Goal: Transaction & Acquisition: Purchase product/service

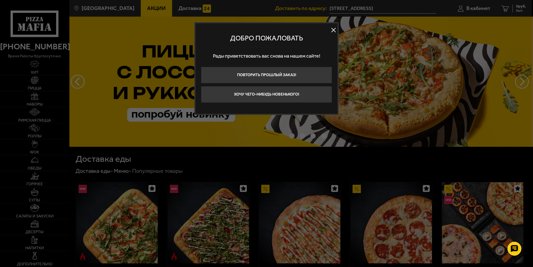
click at [333, 29] on button at bounding box center [333, 30] width 8 height 8
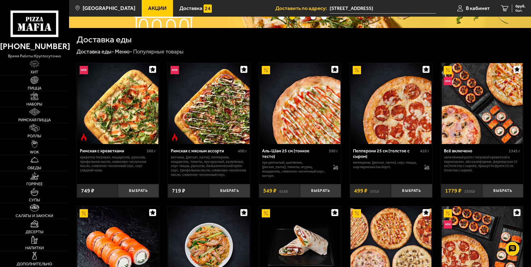
scroll to position [111, 0]
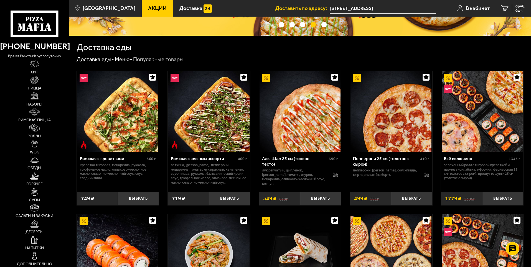
click at [37, 100] on img at bounding box center [35, 96] width 8 height 8
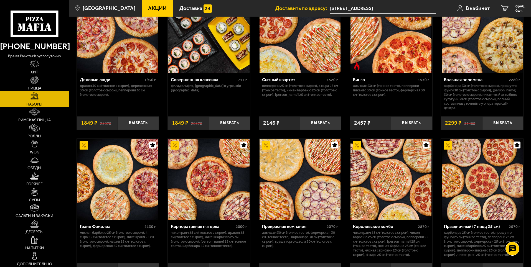
scroll to position [638, 0]
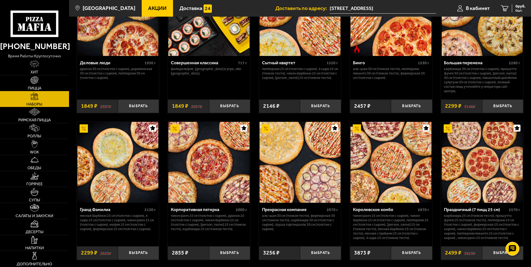
click at [318, 151] on img at bounding box center [300, 162] width 81 height 81
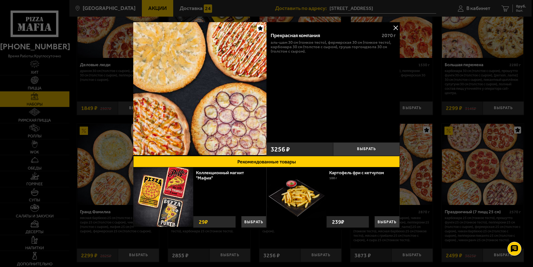
click at [394, 29] on button at bounding box center [395, 28] width 8 height 8
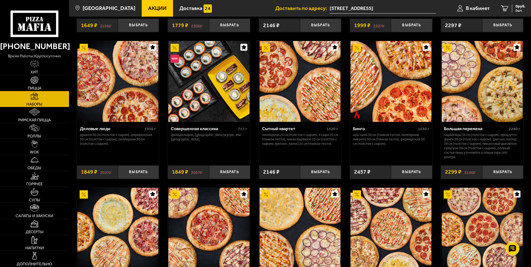
scroll to position [555, 0]
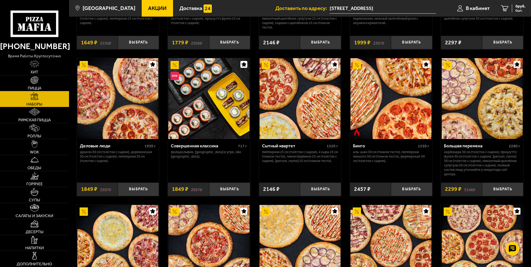
click at [298, 132] on img at bounding box center [300, 98] width 81 height 81
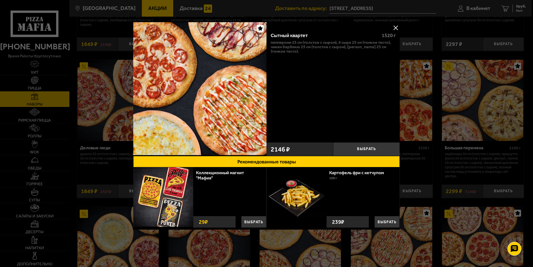
click at [394, 27] on button at bounding box center [395, 28] width 8 height 8
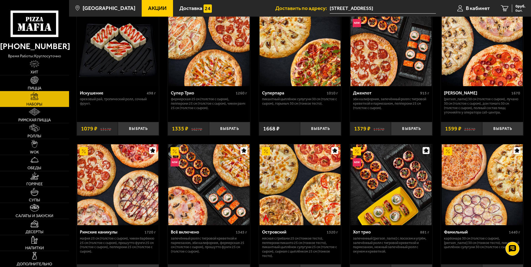
scroll to position [333, 0]
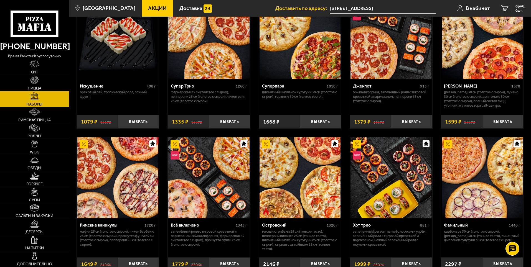
click at [199, 186] on img at bounding box center [208, 178] width 81 height 81
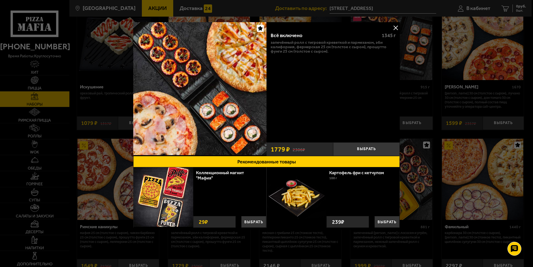
click at [395, 29] on button at bounding box center [395, 28] width 8 height 8
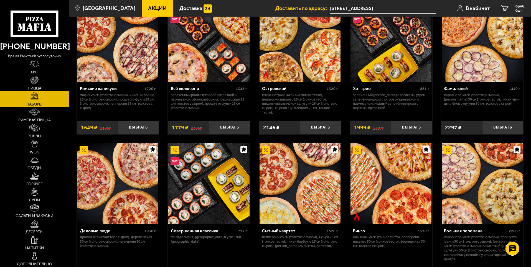
scroll to position [472, 0]
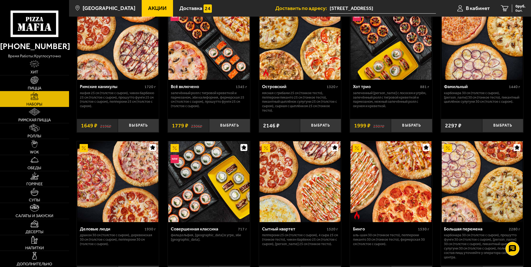
click at [390, 91] on div "Хот трио 881 г" at bounding box center [391, 87] width 76 height 7
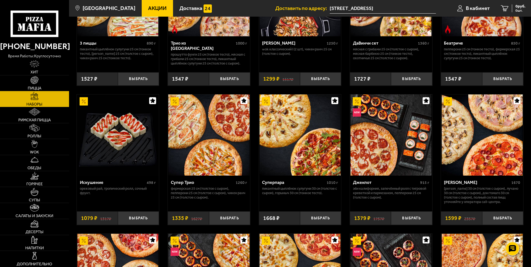
scroll to position [250, 0]
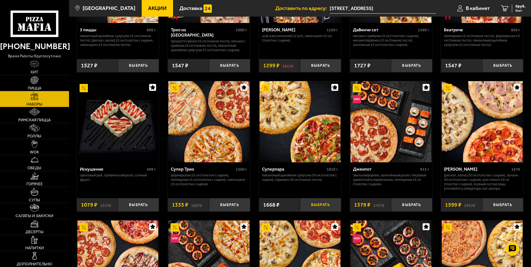
click at [318, 208] on button "Выбрать" at bounding box center [320, 205] width 41 height 14
click at [42, 82] on link "Пицца" at bounding box center [34, 83] width 69 height 16
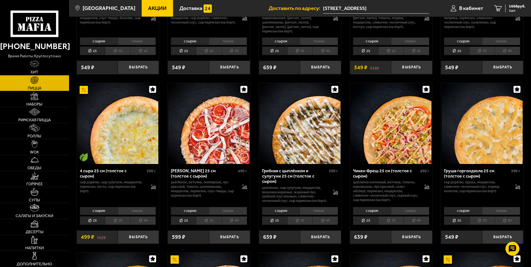
scroll to position [333, 0]
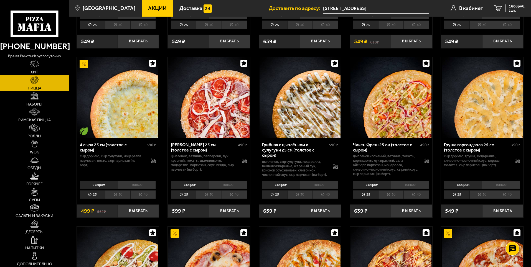
click at [505, 187] on li "тонкое" at bounding box center [501, 185] width 38 height 8
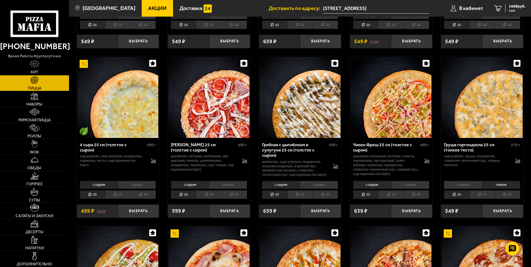
click at [489, 196] on li "30" at bounding box center [482, 195] width 25 height 9
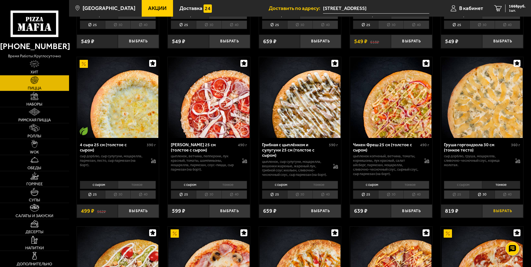
click at [499, 211] on button "Выбрать" at bounding box center [503, 212] width 41 height 14
click at [38, 132] on img at bounding box center [34, 128] width 10 height 8
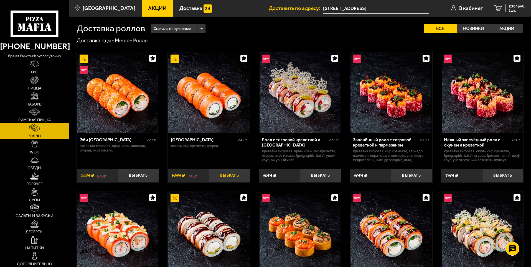
click at [235, 176] on button "Выбрать" at bounding box center [229, 176] width 41 height 14
click at [508, 10] on div "3063 руб. 3 шт." at bounding box center [516, 8] width 20 height 8
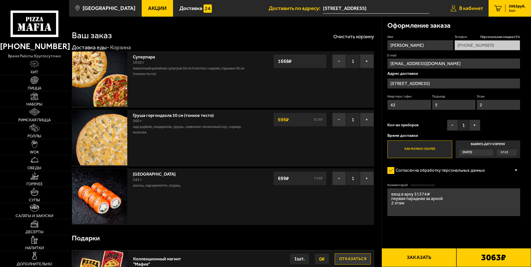
click at [476, 10] on span "В кабинет" at bounding box center [471, 8] width 24 height 5
type input "[PHONE_NUMBER]"
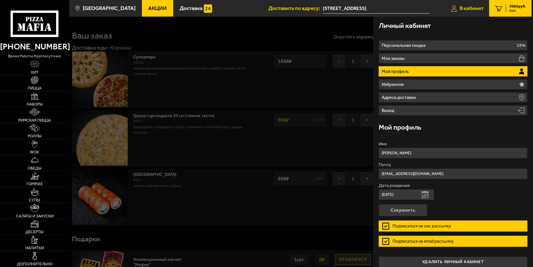
click at [476, 10] on span "В кабинет" at bounding box center [471, 8] width 24 height 5
click at [499, 10] on icon "3" at bounding box center [498, 8] width 8 height 6
click at [476, 7] on span "В кабинет" at bounding box center [471, 8] width 24 height 5
click at [503, 7] on link "3 3063 руб. 3 шт." at bounding box center [510, 8] width 42 height 17
click at [214, 156] on div at bounding box center [335, 150] width 533 height 267
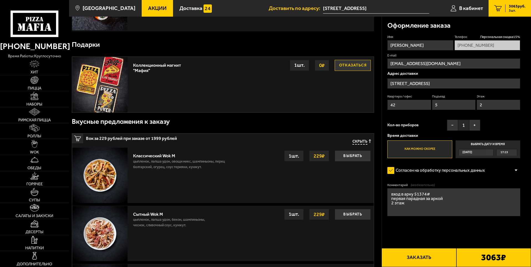
scroll to position [194, 0]
click at [352, 69] on button "Отказаться" at bounding box center [353, 65] width 36 height 11
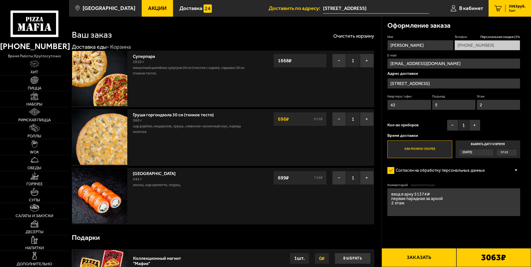
scroll to position [0, 0]
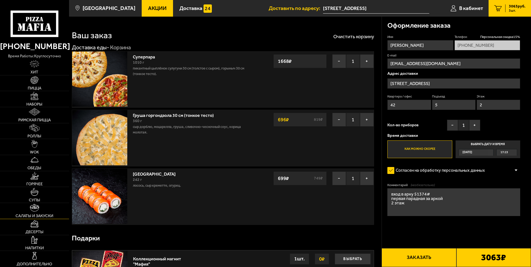
click at [38, 211] on img at bounding box center [34, 208] width 9 height 8
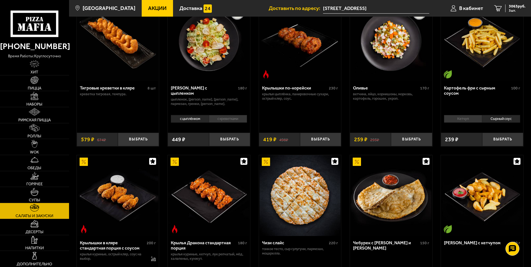
scroll to position [28, 0]
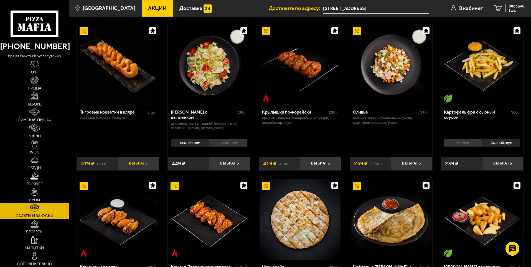
click at [143, 166] on button "Выбрать" at bounding box center [138, 164] width 41 height 14
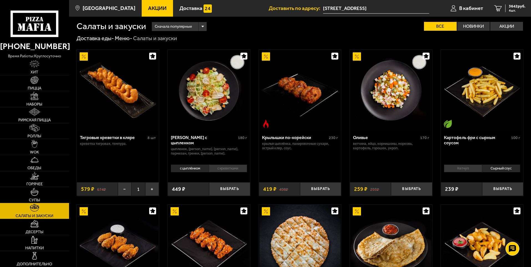
scroll to position [0, 0]
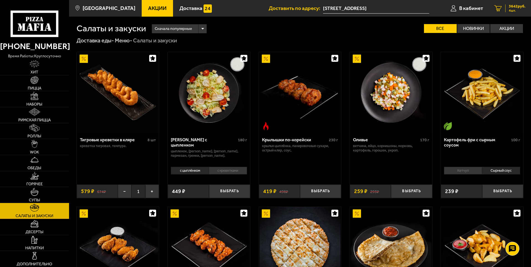
click at [507, 12] on div "3642 руб. 4 шт." at bounding box center [516, 8] width 20 height 8
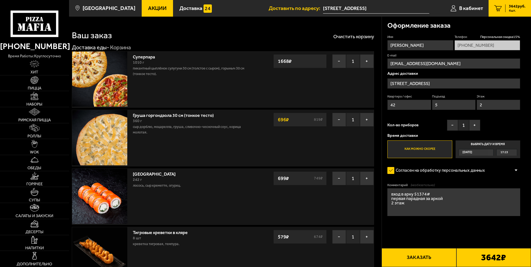
click at [440, 257] on button "Заказать" at bounding box center [419, 258] width 75 height 19
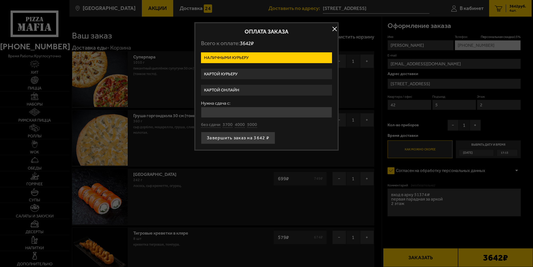
click at [251, 75] on label "Картой курьеру" at bounding box center [266, 74] width 131 height 11
click at [0, 0] on input "Картой курьеру" at bounding box center [0, 0] width 0 height 0
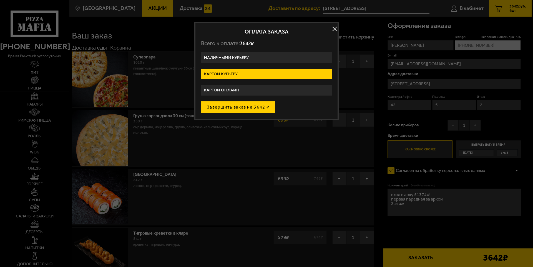
click at [246, 105] on button "Завершить заказ на 3642 ₽" at bounding box center [238, 107] width 74 height 12
